Goal: Complete application form: Complete application form

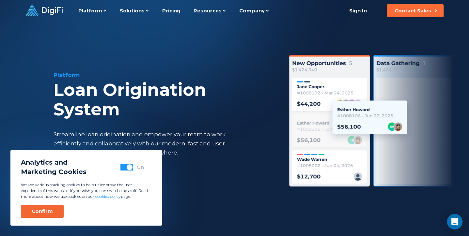
click at [43, 212] on div "Confirm" at bounding box center [42, 211] width 21 height 7
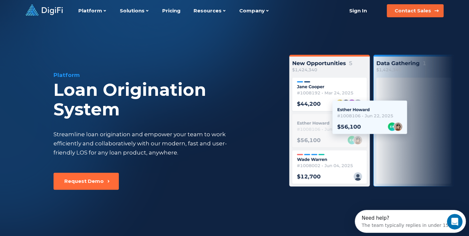
click at [413, 12] on div "Contact Sales" at bounding box center [412, 11] width 37 height 7
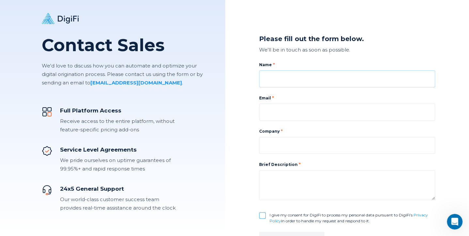
click at [277, 82] on input at bounding box center [347, 78] width 176 height 17
type input "[PERSON_NAME]"
type input "[EMAIL_ADDRESS][DOMAIN_NAME]"
type input "Maximum Yield, Inc."
click at [313, 110] on input "[EMAIL_ADDRESS][DOMAIN_NAME]" at bounding box center [347, 112] width 176 height 17
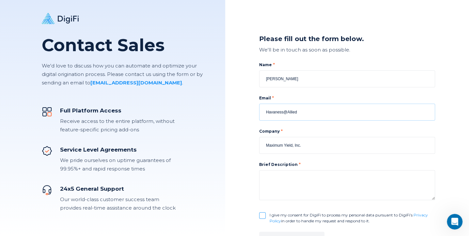
type input "[EMAIL_ADDRESS][DOMAIN_NAME]"
drag, startPoint x: 314, startPoint y: 147, endPoint x: 249, endPoint y: 151, distance: 65.0
click at [249, 151] on div "Please fill out the form below. We'll be in touch as soon as possible. Name [PE…" at bounding box center [347, 140] width 244 height 281
type input "Allied Lending Group Inc."
click at [272, 177] on textarea at bounding box center [347, 185] width 176 height 30
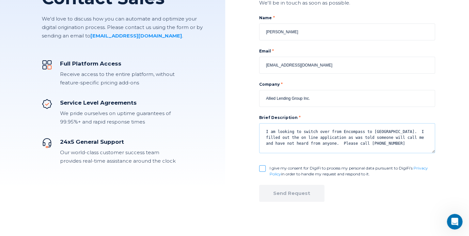
scroll to position [47, 0]
type textarea "I am looking to switch over from Encompass to [GEOGRAPHIC_DATA]. I filled out t…"
click at [261, 167] on input "I give my consent for DigiFi to process my personal data pursuant to DigiFi’s P…" at bounding box center [262, 168] width 7 height 7
checkbox input "true"
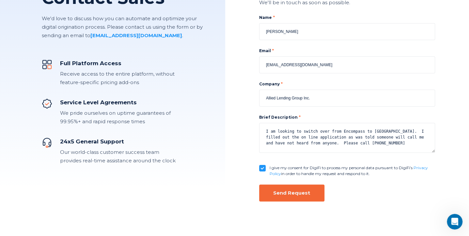
click at [291, 196] on div "Send Request" at bounding box center [291, 193] width 37 height 7
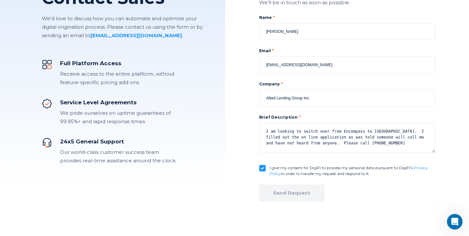
checkbox input "false"
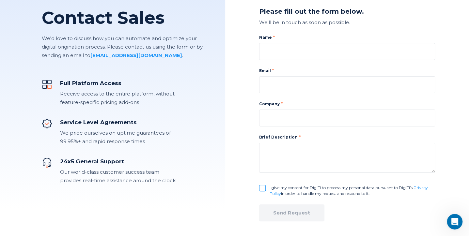
scroll to position [0, 0]
